Goal: Find specific page/section: Find specific page/section

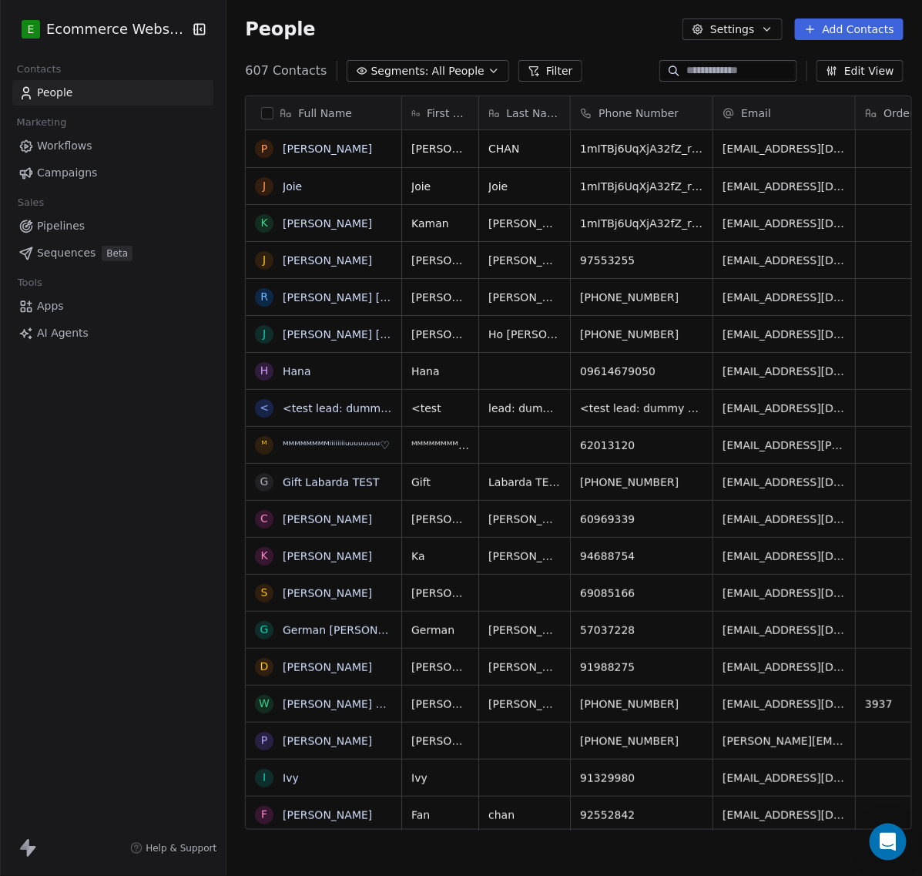
scroll to position [756, 689]
click at [686, 75] on input at bounding box center [740, 70] width 108 height 15
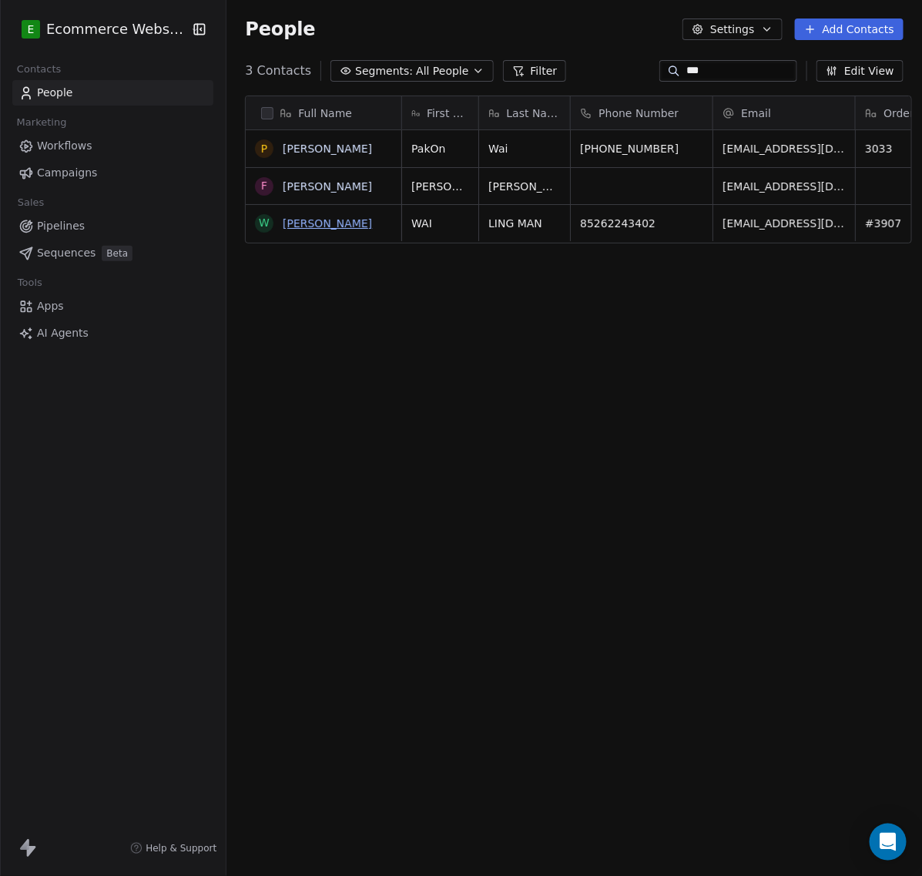
type input "***"
click at [334, 218] on link "[PERSON_NAME]" at bounding box center [327, 223] width 89 height 12
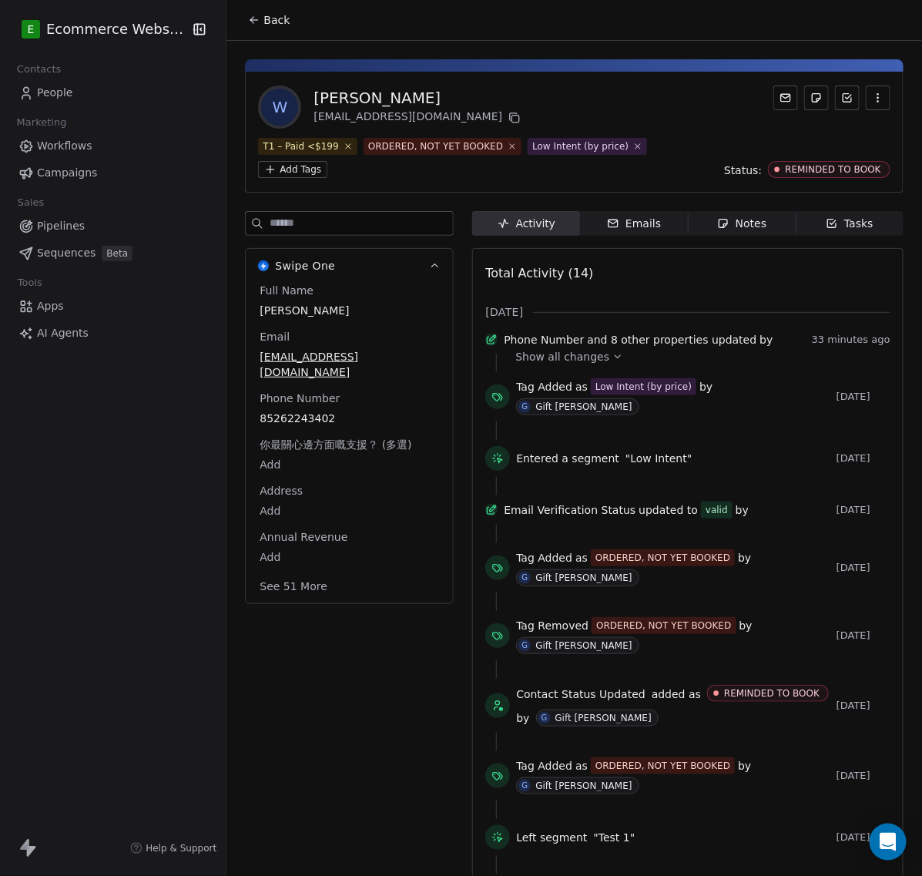
click at [239, 14] on button "Back" at bounding box center [269, 20] width 60 height 28
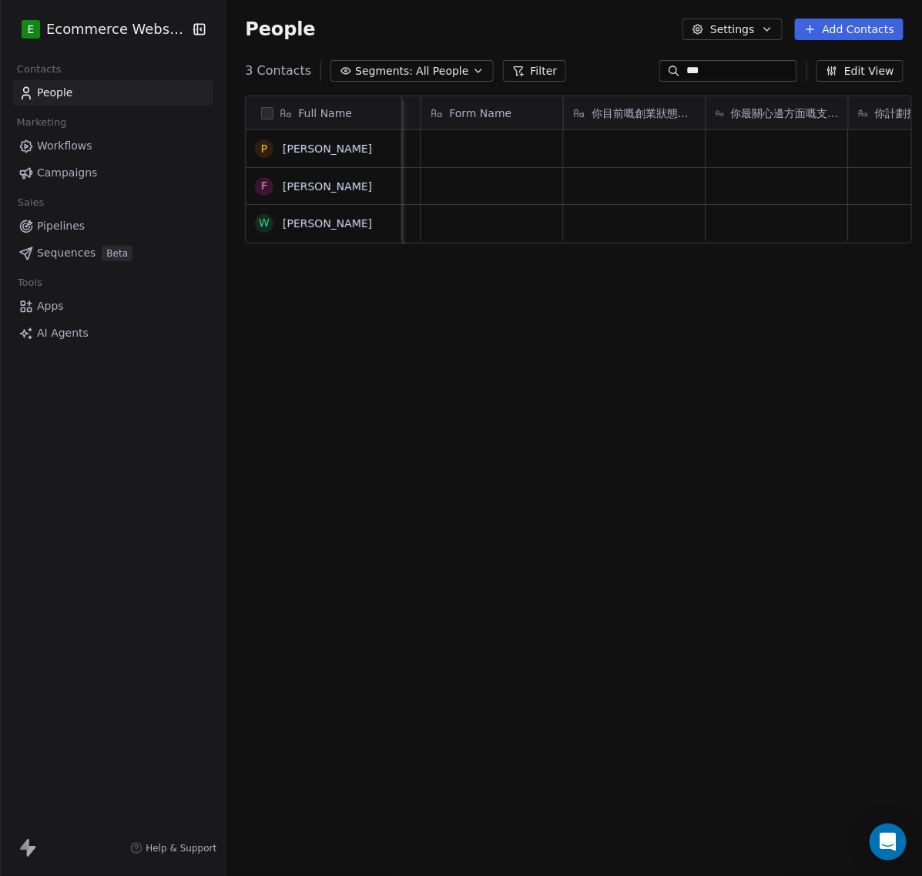
scroll to position [0, 3157]
click at [705, 268] on div "Full Name P PakOn [PERSON_NAME] [PERSON_NAME] W [PERSON_NAME] MAN Niche Autods …" at bounding box center [574, 468] width 696 height 771
